Goal: Check status: Check status

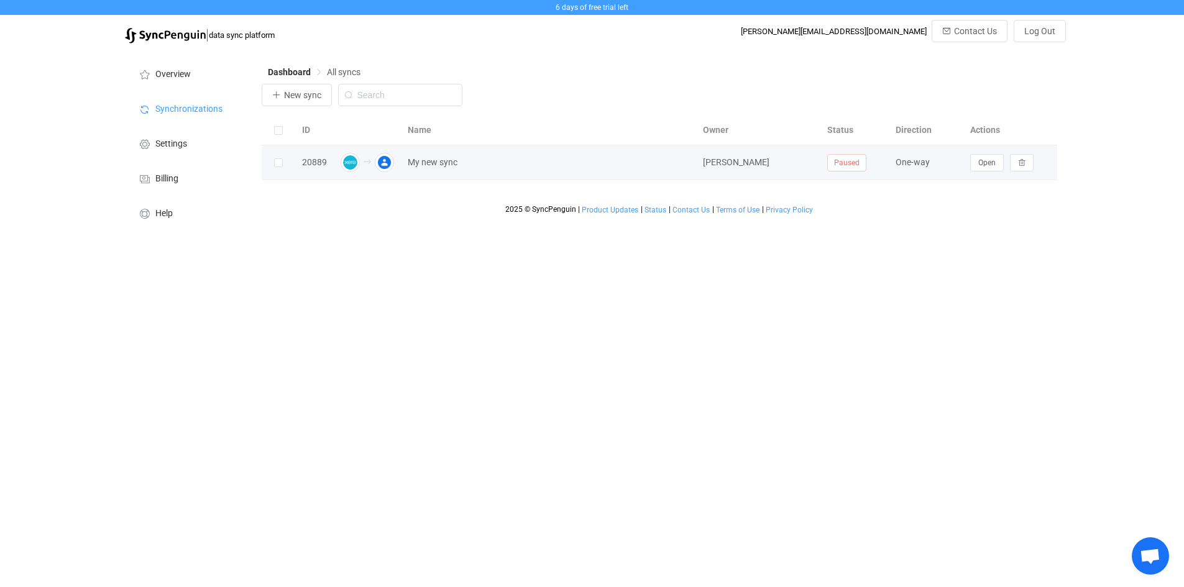
click at [608, 152] on td "My new sync" at bounding box center [548, 162] width 295 height 35
click at [354, 163] on img at bounding box center [350, 162] width 19 height 19
click at [470, 164] on icon at bounding box center [468, 162] width 9 height 9
click at [982, 157] on button "Open" at bounding box center [987, 162] width 34 height 17
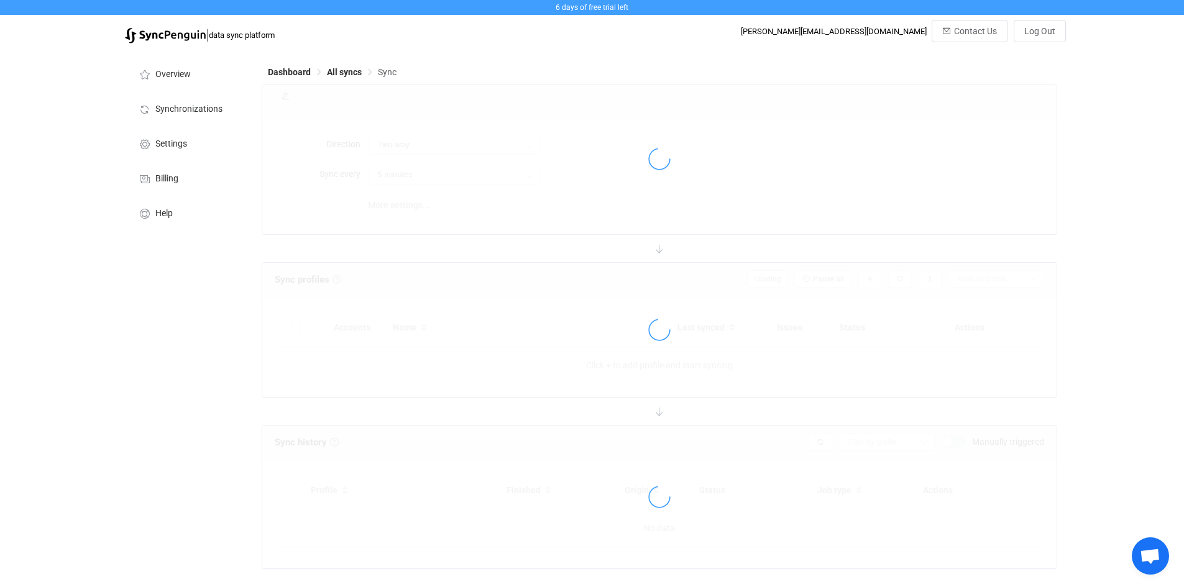
type input "Xero → Google"
type input "10 minutes"
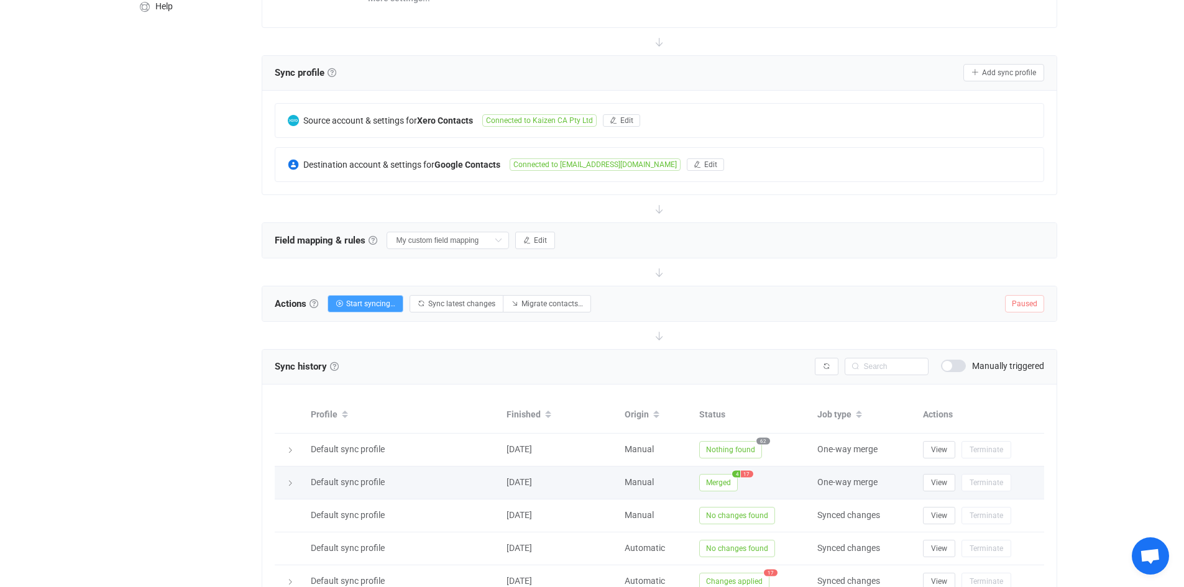
scroll to position [345, 0]
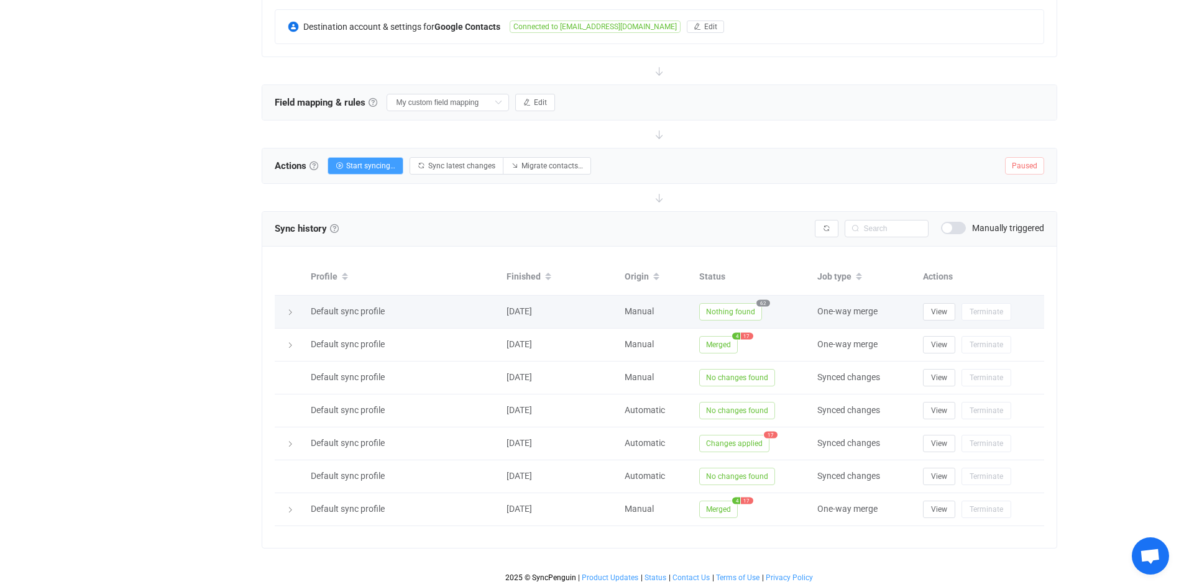
click at [451, 308] on div "Default sync profile" at bounding box center [402, 311] width 196 height 14
click at [943, 314] on span "View" at bounding box center [939, 312] width 16 height 9
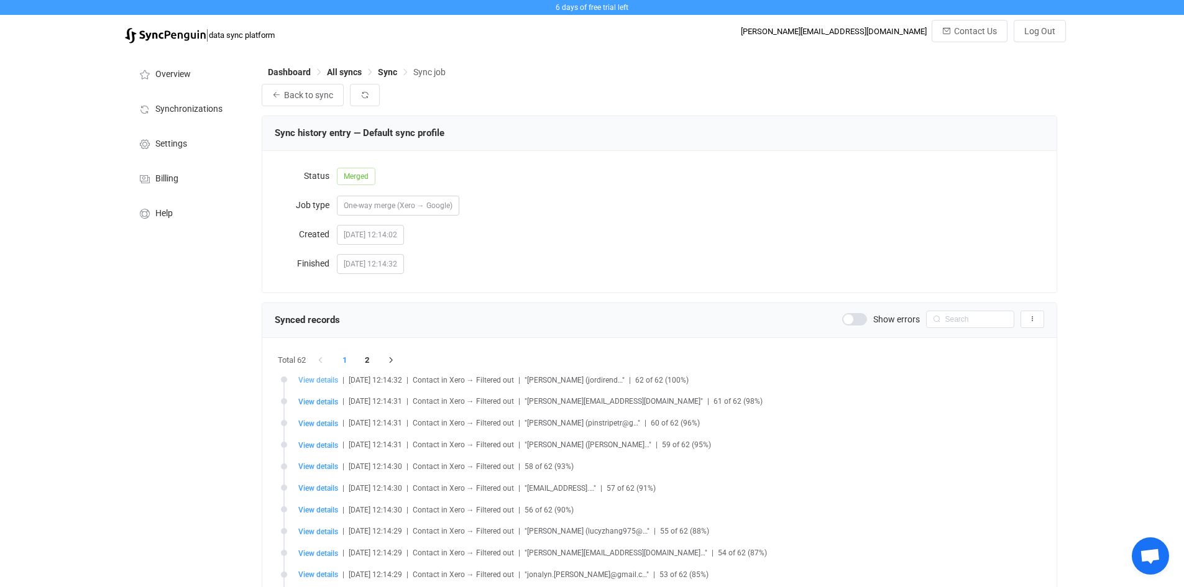
click at [326, 383] on span "View details" at bounding box center [318, 380] width 40 height 9
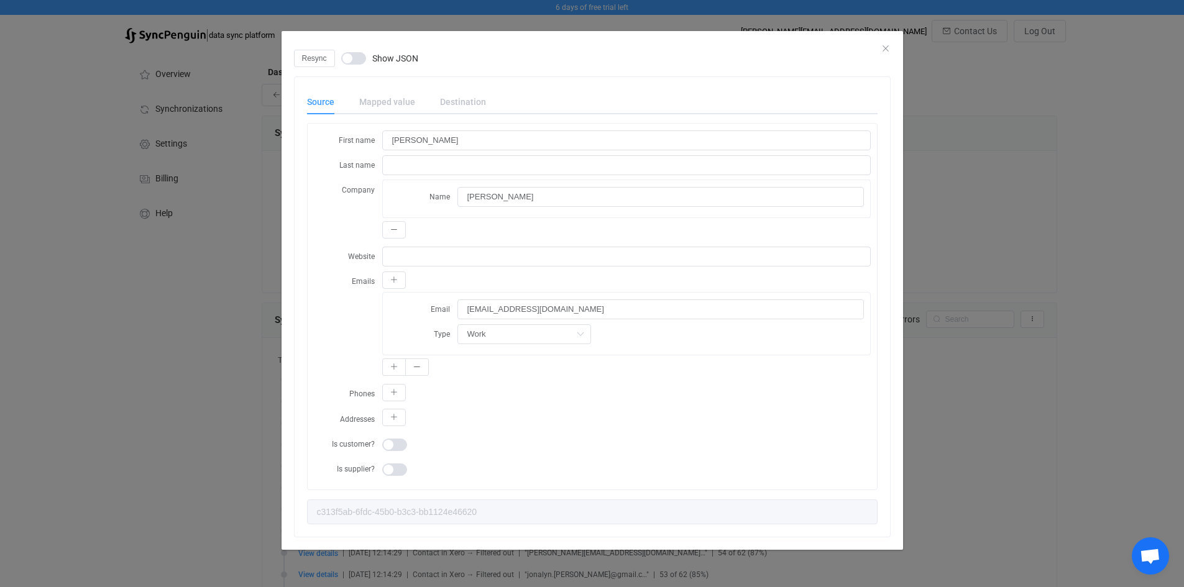
click at [1005, 354] on div "Resync Show JSON Source Mapped value Destination First name [PERSON_NAME] Last …" at bounding box center [592, 293] width 1184 height 587
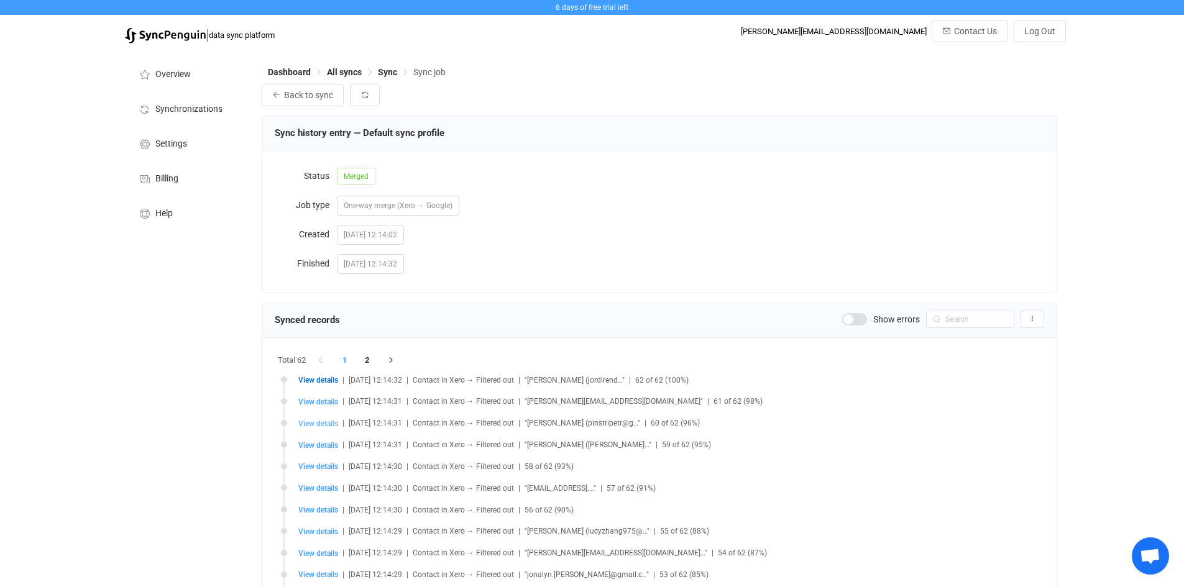
click at [325, 424] on span "View details" at bounding box center [318, 423] width 40 height 9
type input "[PERSON_NAME]"
type input "Gray"
type input "[PERSON_NAME]"
type input "[EMAIL_ADDRESS][DOMAIN_NAME]"
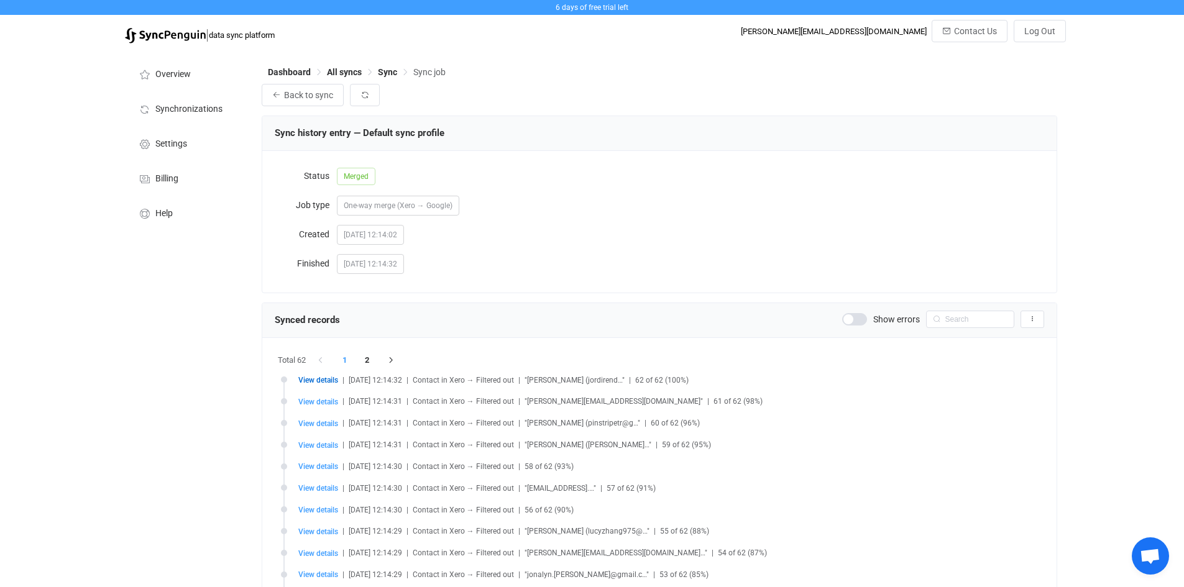
type input "2e482e5c-ed99-4bb2-bfb0-314d6238f0b3"
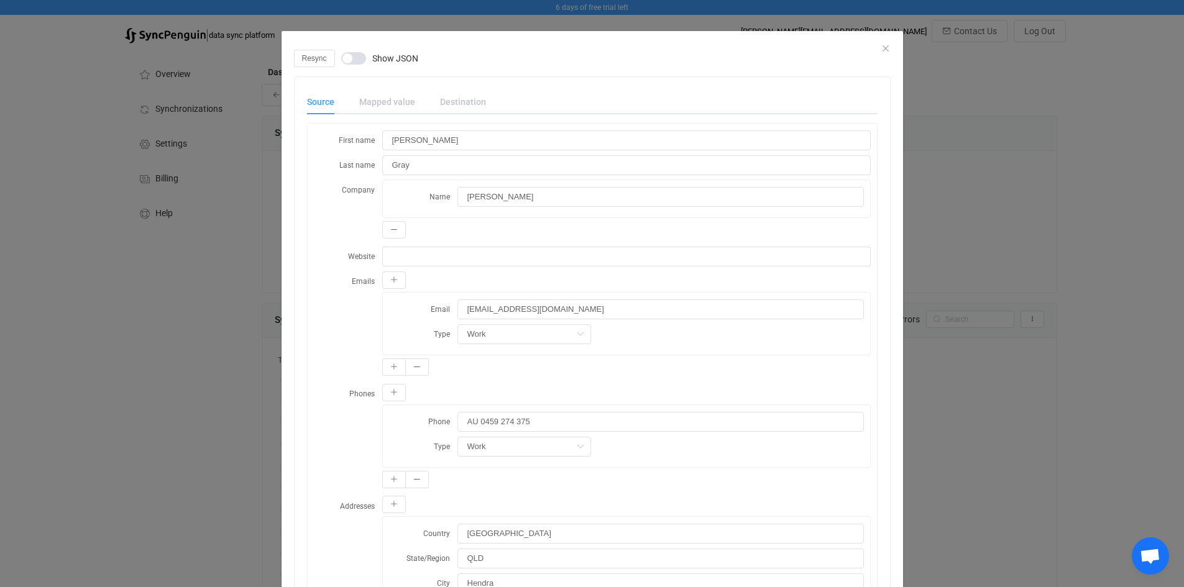
click at [999, 403] on div "Resync Show JSON Source Mapped value Destination First name Brent Last name Gra…" at bounding box center [592, 293] width 1184 height 587
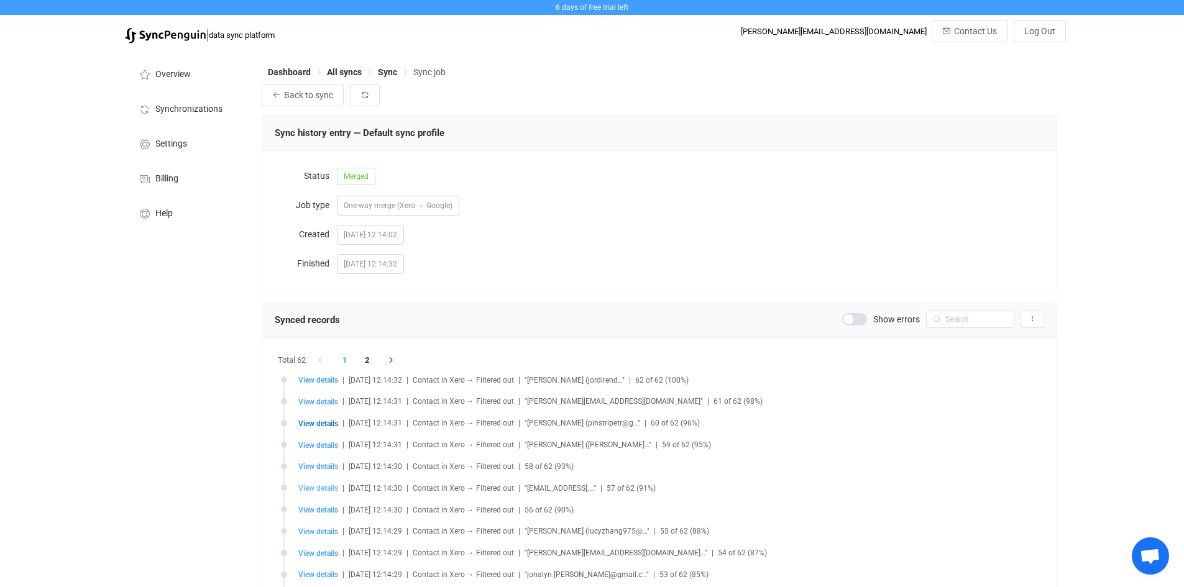
click at [304, 490] on span "View details" at bounding box center [318, 488] width 40 height 9
type input "Cynthia Creighton"
type input "cynthiacreighton13@gmail.com"
type input "PALMWOODS"
type input "4555"
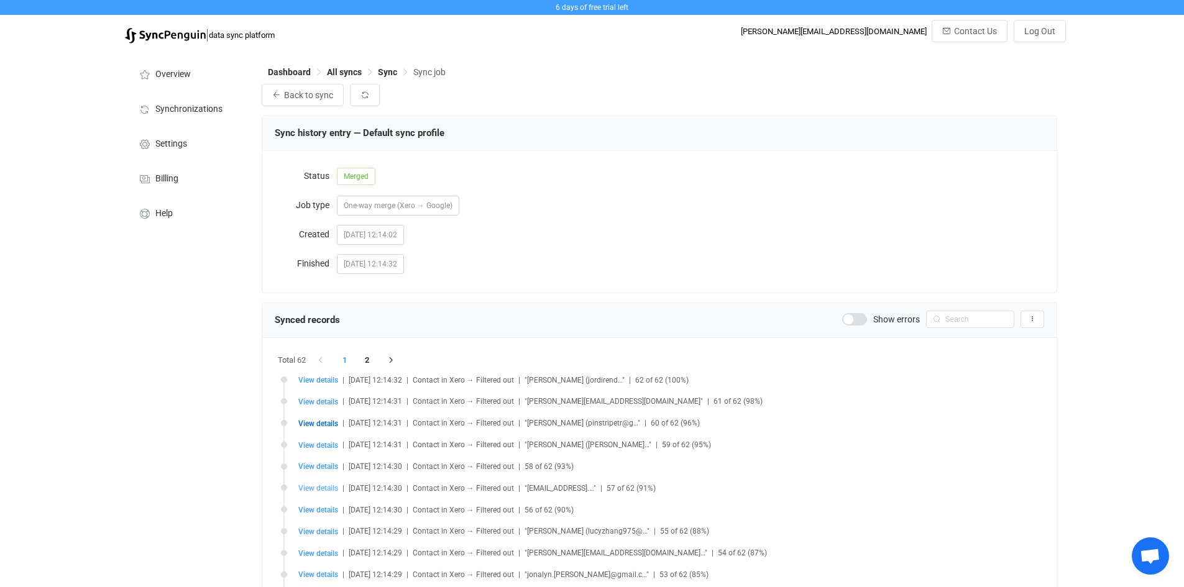
type input "7 Rimmel Pl"
type input "PALMWOODS"
type input "4555"
type input "7 Rimmel Pl"
type input "80944558-e474-4257-a1c9-358803f5cd79"
